Goal: Task Accomplishment & Management: Use online tool/utility

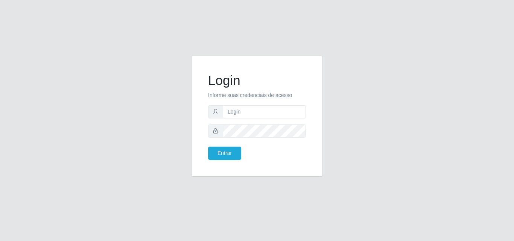
type input "[EMAIL_ADDRESS][DOMAIN_NAME]"
click at [208, 155] on button "Entrar" at bounding box center [224, 153] width 33 height 13
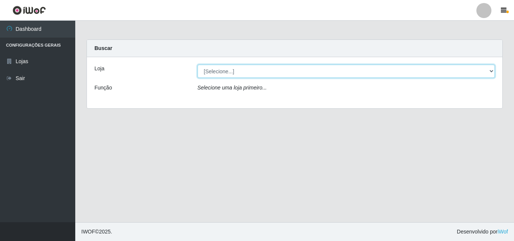
drag, startPoint x: 492, startPoint y: 69, endPoint x: 486, endPoint y: 71, distance: 6.6
click at [492, 69] on select "[Selecione...] Corte Fácil - Unidade Emaús" at bounding box center [346, 71] width 298 height 13
select select "201"
click at [197, 65] on select "[Selecione...] Corte Fácil - Unidade Emaús" at bounding box center [346, 71] width 298 height 13
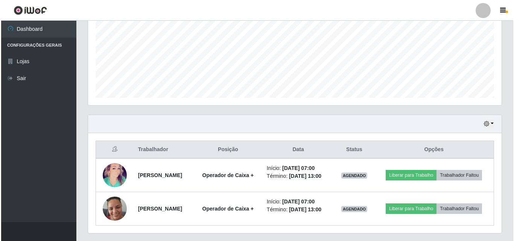
scroll to position [203, 0]
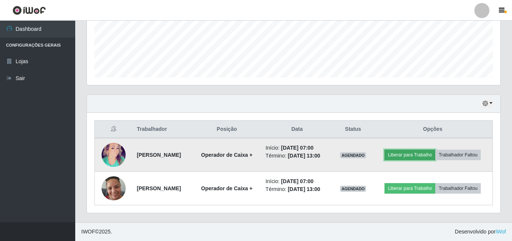
click at [435, 150] on button "Liberar para Trabalho" at bounding box center [409, 155] width 51 height 11
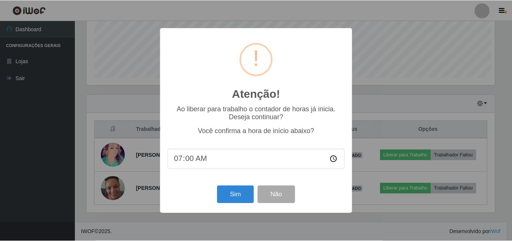
scroll to position [156, 410]
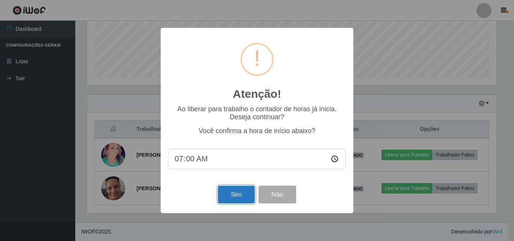
click at [235, 200] on button "Sim" at bounding box center [236, 195] width 36 height 18
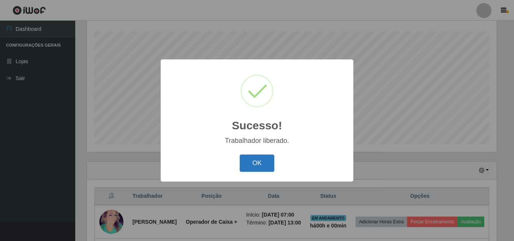
click at [251, 161] on button "OK" at bounding box center [257, 164] width 35 height 18
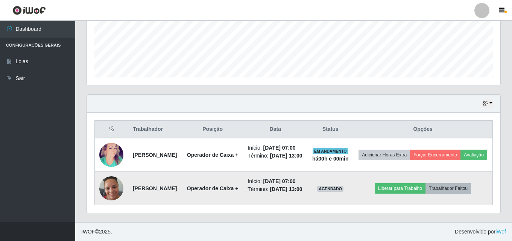
scroll to position [219, 0]
click at [395, 183] on button "Liberar para Trabalho" at bounding box center [400, 188] width 51 height 11
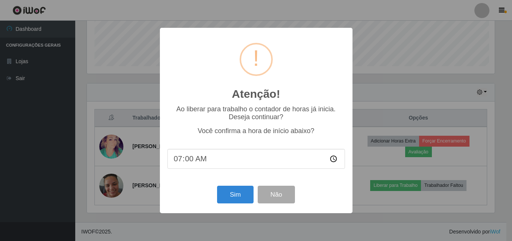
scroll to position [156, 410]
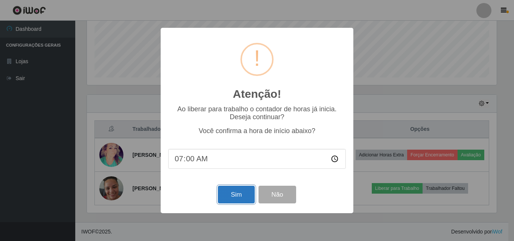
click at [244, 195] on button "Sim" at bounding box center [236, 195] width 36 height 18
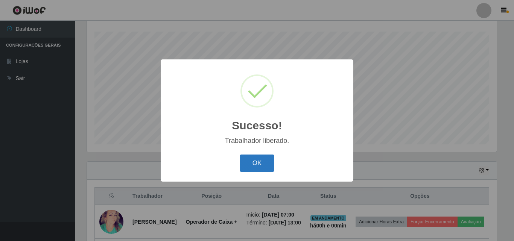
click at [264, 169] on button "OK" at bounding box center [257, 164] width 35 height 18
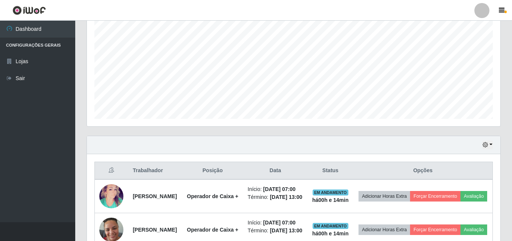
scroll to position [219, 0]
